Goal: Use online tool/utility: Utilize a website feature to perform a specific function

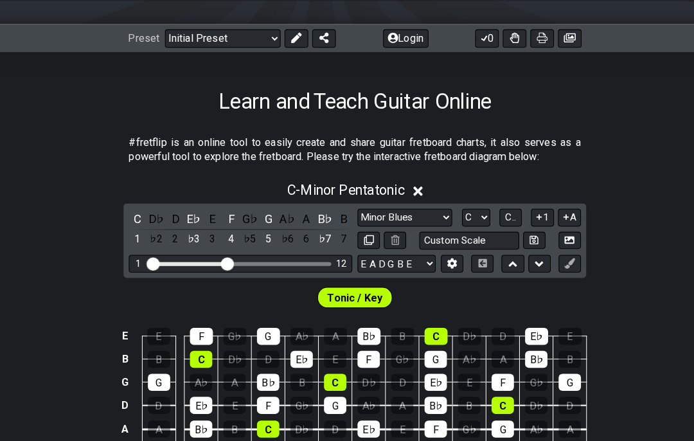
scroll to position [158, 0]
click at [292, 35] on icon at bounding box center [290, 37] width 10 height 10
select select "Minor Pentatonic"
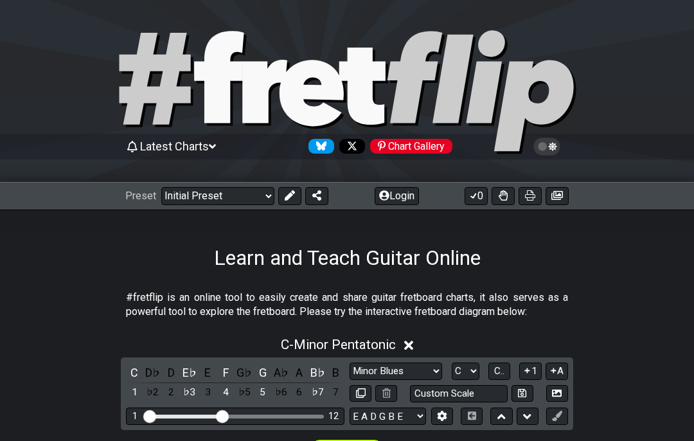
select select "Minor Blues"
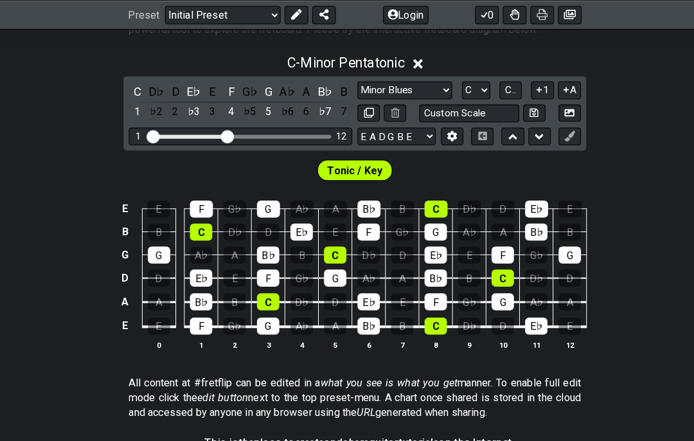
scroll to position [282, 0]
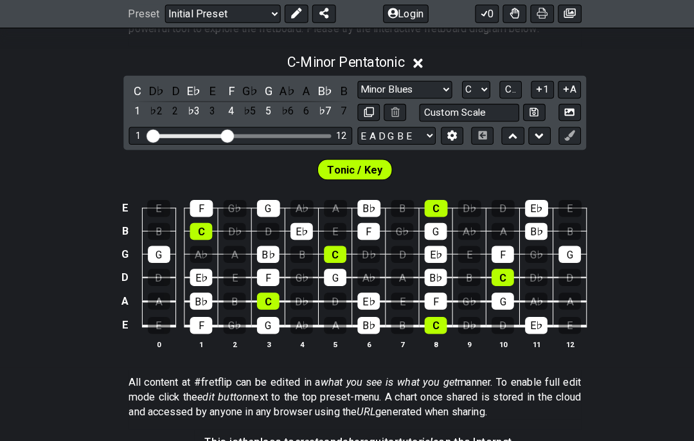
click at [477, 80] on select "A♭ A A♯ B♭ B C C♯ D♭ D D♯ E♭ E F F♯ G♭ G G♯" at bounding box center [466, 88] width 28 height 17
select select "A"
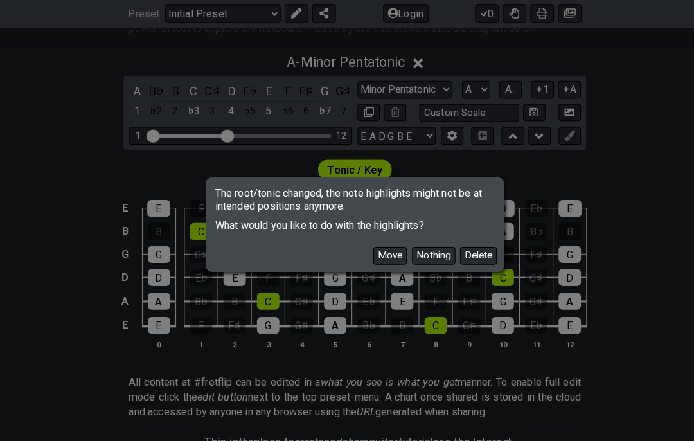
click at [384, 247] on button "Move" at bounding box center [381, 250] width 33 height 17
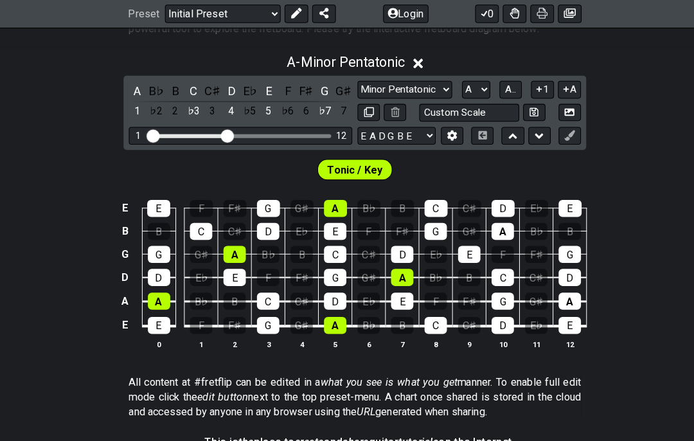
click at [407, 91] on select "Minor Pentatonic Click to edit Minor Pentatonic Major Pentatonic Minor Blues Ma…" at bounding box center [396, 88] width 93 height 17
select select "Minor Blues"
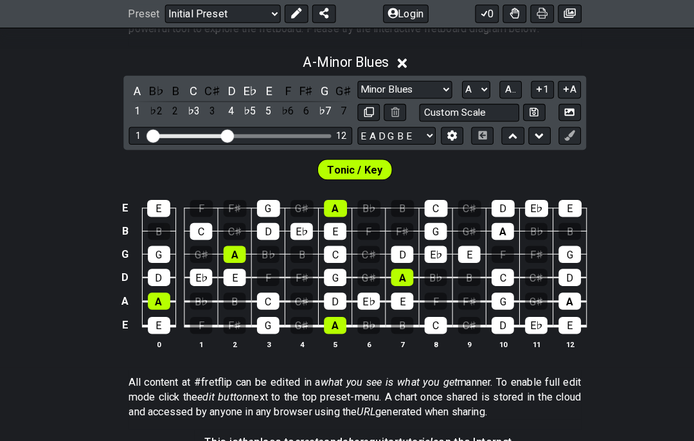
click at [357, 167] on span "Tonic / Key" at bounding box center [347, 167] width 54 height 19
click at [564, 283] on td "A" at bounding box center [557, 284] width 33 height 24
click at [564, 287] on div "A" at bounding box center [557, 295] width 22 height 17
click at [561, 290] on div "A" at bounding box center [557, 295] width 22 height 17
click at [353, 165] on span "Tonic / Key" at bounding box center [347, 167] width 54 height 19
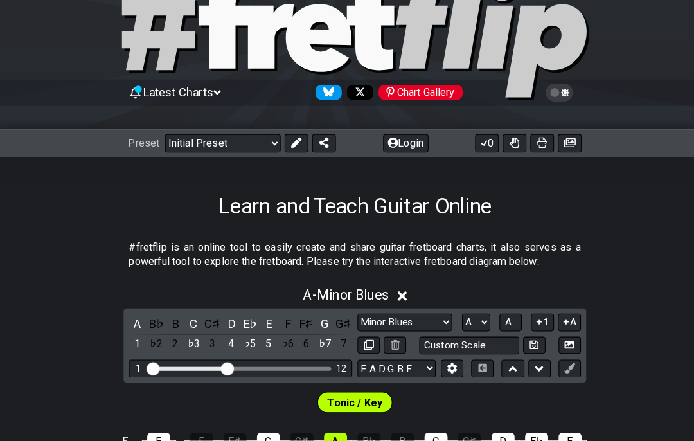
scroll to position [1, 0]
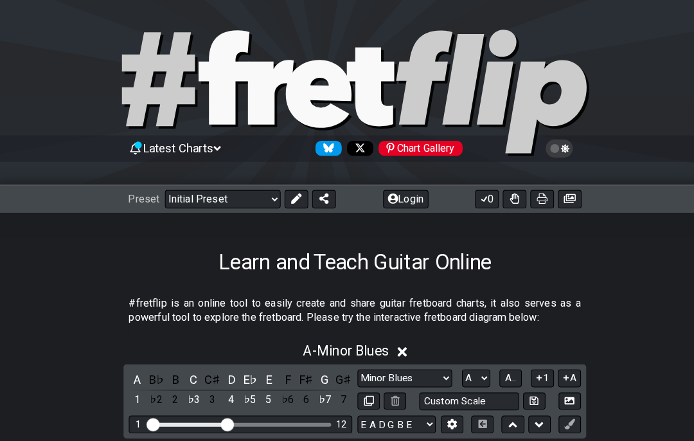
click at [290, 193] on icon at bounding box center [290, 194] width 10 height 10
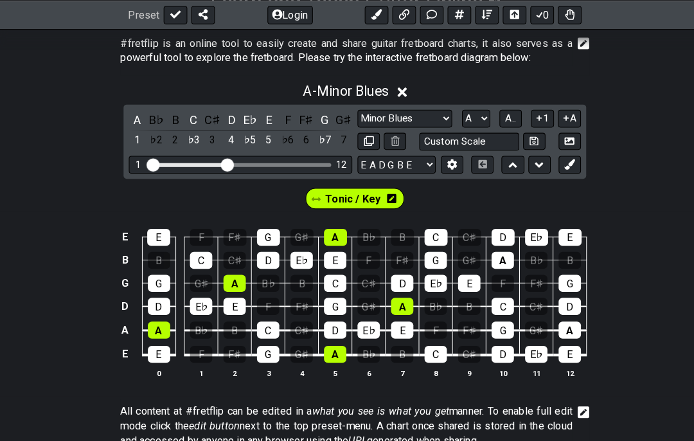
scroll to position [273, 0]
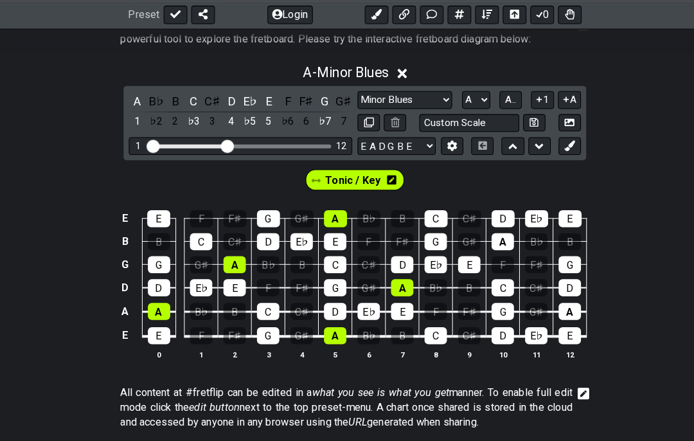
click at [353, 184] on span "Tonic / Key" at bounding box center [345, 176] width 54 height 19
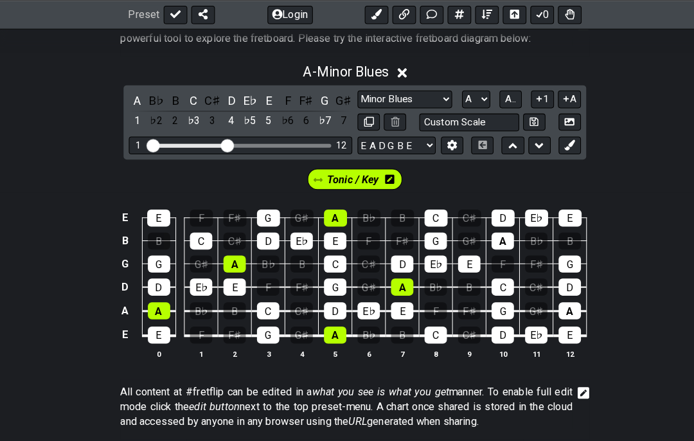
click at [360, 171] on span "Tonic / Key" at bounding box center [345, 175] width 51 height 19
click at [364, 178] on span "Tonic / Key" at bounding box center [345, 175] width 54 height 19
click at [497, 230] on div "A" at bounding box center [492, 235] width 22 height 17
click at [1, 109] on div "A - Minor Blues A B♭ B C C♯ D E♭ E F F♯ G G♯ 1 ♭2 2 ♭3 3 4 ♭5 5 ♭6 6 ♭7 7 Minor…" at bounding box center [347, 212] width 694 height 314
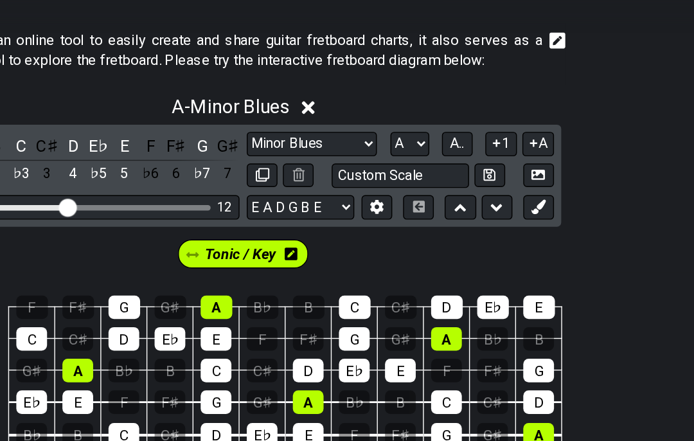
click at [452, 123] on select "A♭ A A♯ B♭ B C C♯ D♭ D D♯ E♭ E F F♯ G♭ G G♯" at bounding box center [466, 131] width 28 height 17
select select "F#"
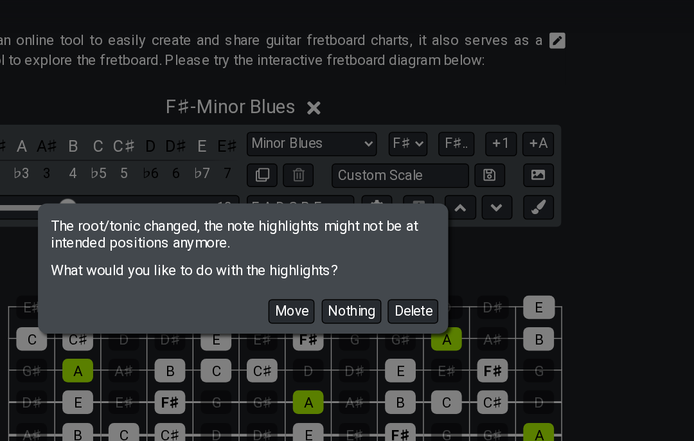
click at [365, 242] on button "Move" at bounding box center [381, 250] width 33 height 17
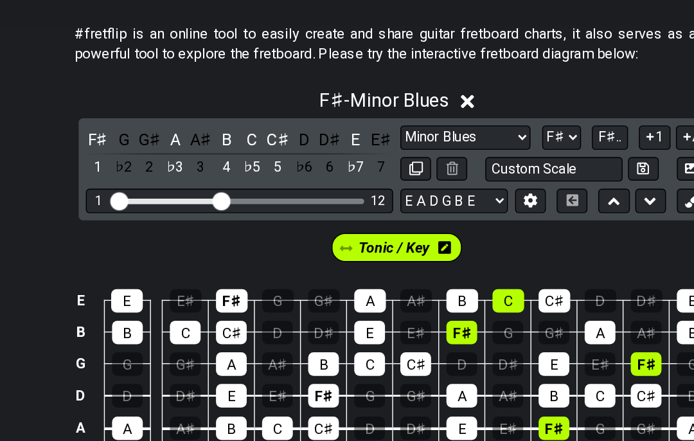
click at [350, 123] on select "Minor Pentatonic Click to edit Minor Pentatonic Major Pentatonic Minor Blues Ma…" at bounding box center [396, 131] width 93 height 17
select select "Minor / Aeolian"
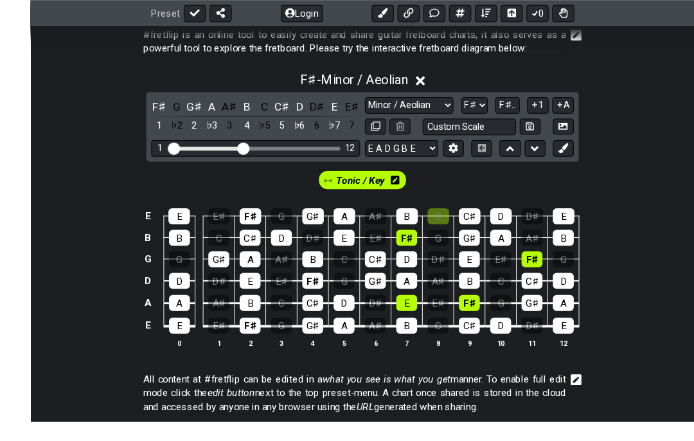
scroll to position [276, 0]
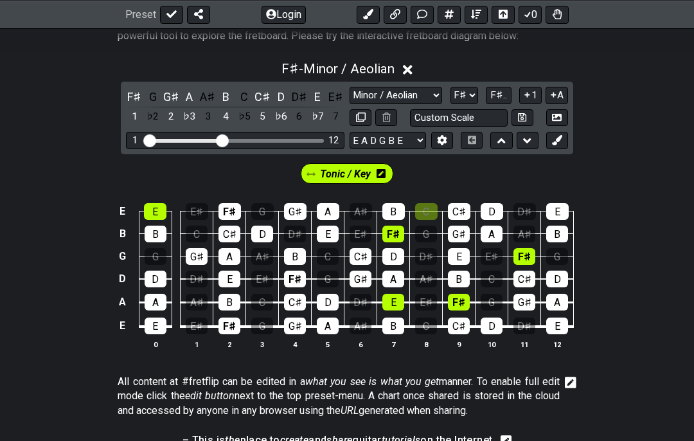
click at [160, 213] on div "E" at bounding box center [155, 211] width 22 height 17
click at [157, 330] on div "E" at bounding box center [156, 325] width 22 height 17
click at [232, 283] on div "E" at bounding box center [229, 279] width 22 height 17
click at [330, 233] on div "E" at bounding box center [328, 234] width 22 height 17
click at [554, 215] on div "E" at bounding box center [557, 211] width 22 height 17
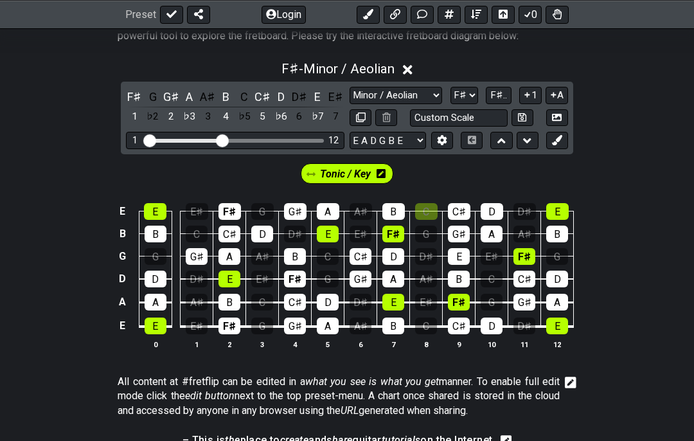
click at [567, 327] on div "E" at bounding box center [557, 325] width 22 height 17
click at [501, 94] on span "F♯.." at bounding box center [498, 95] width 17 height 12
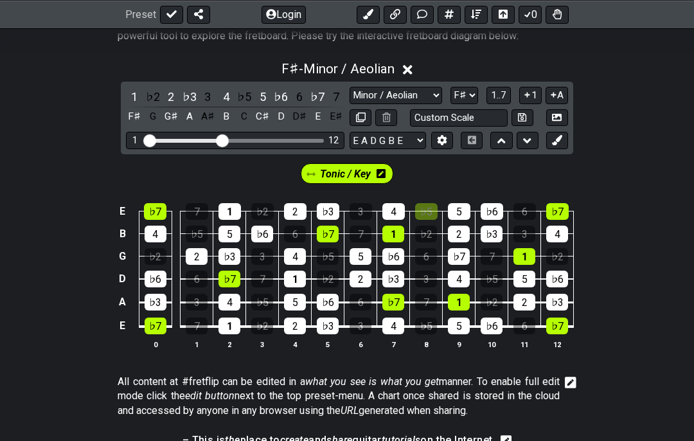
click at [498, 97] on span "1..7" at bounding box center [498, 95] width 15 height 12
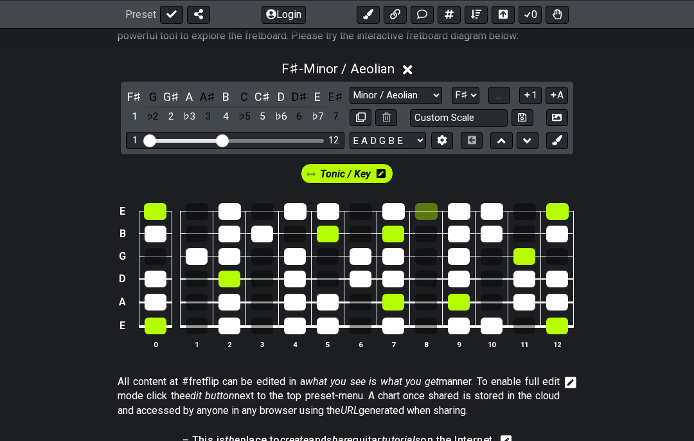
click at [502, 96] on span "..." at bounding box center [499, 95] width 6 height 12
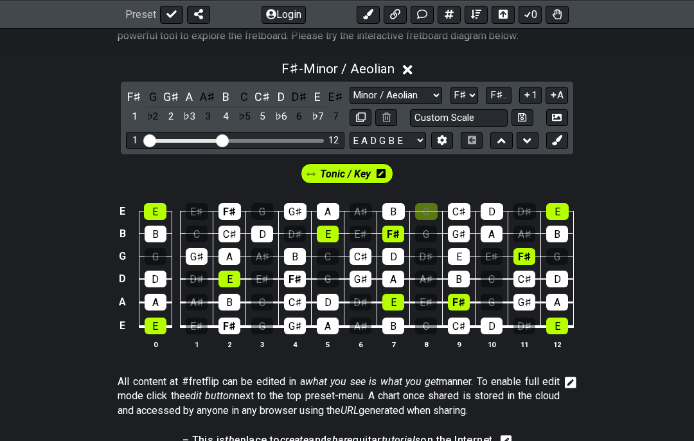
scroll to position [274, 0]
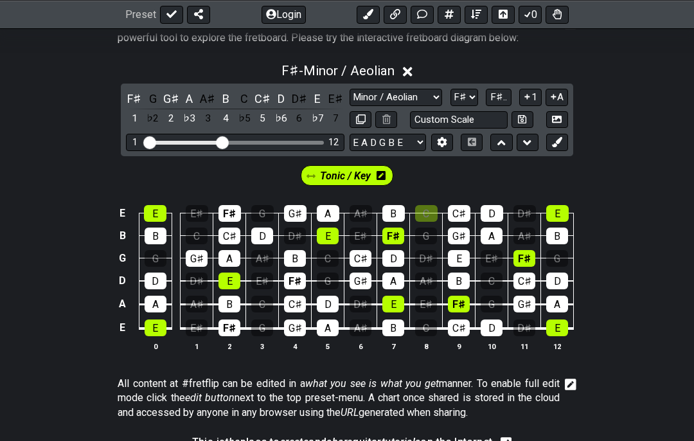
click at [473, 99] on select "A♭ A A♯ B♭ B C C♯ D♭ D D♯ E♭ E F F♯ G♭ G G♯" at bounding box center [464, 97] width 28 height 17
click at [467, 96] on select "A♭ A A♯ B♭ B C C♯ D♭ D D♯ E♭ E F F♯ G♭ G G♯" at bounding box center [464, 97] width 28 height 17
select select "B"
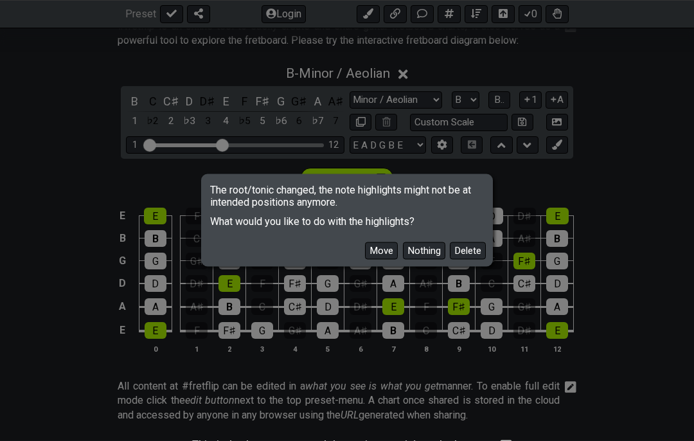
click at [389, 254] on button "Move" at bounding box center [381, 250] width 33 height 17
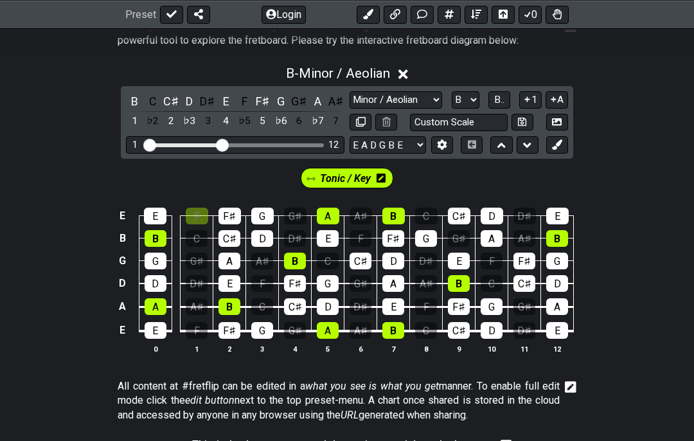
scroll to position [269, 0]
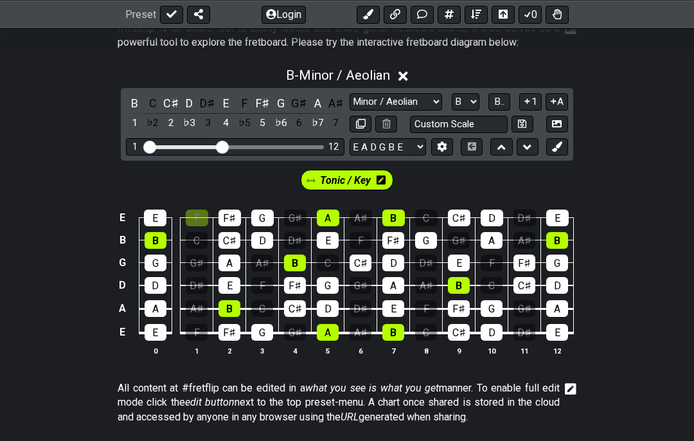
click at [161, 311] on div "A" at bounding box center [156, 308] width 22 height 17
click at [329, 217] on div "A" at bounding box center [328, 217] width 22 height 17
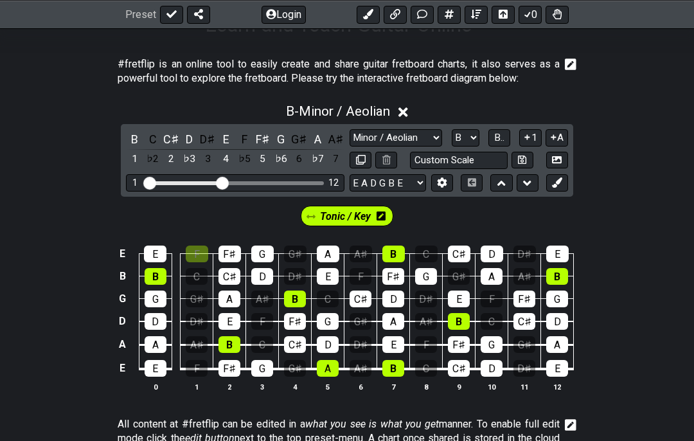
scroll to position [235, 0]
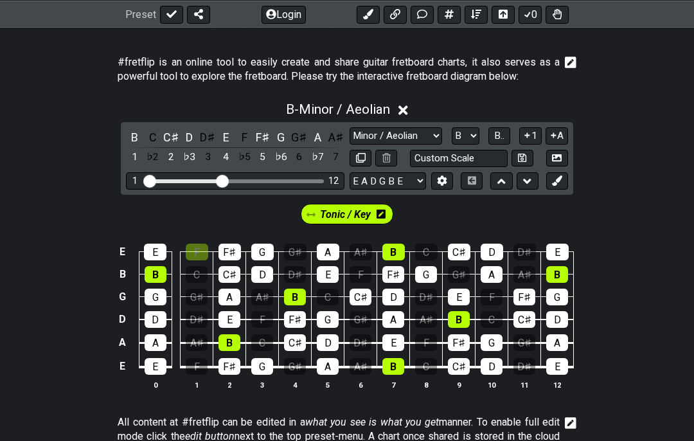
click at [328, 371] on div "A" at bounding box center [328, 366] width 22 height 17
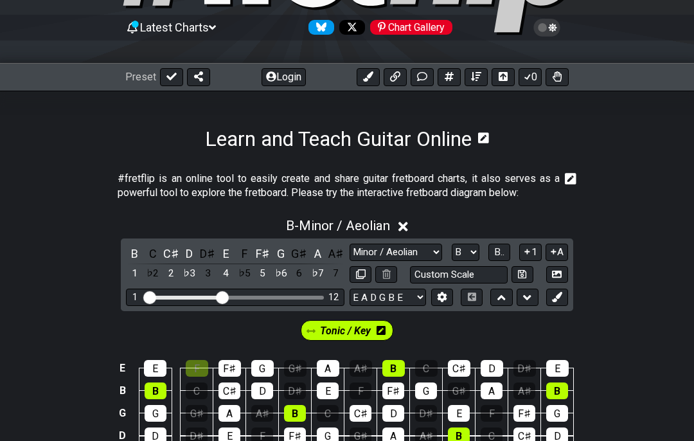
scroll to position [116, 0]
